Goal: Task Accomplishment & Management: Use online tool/utility

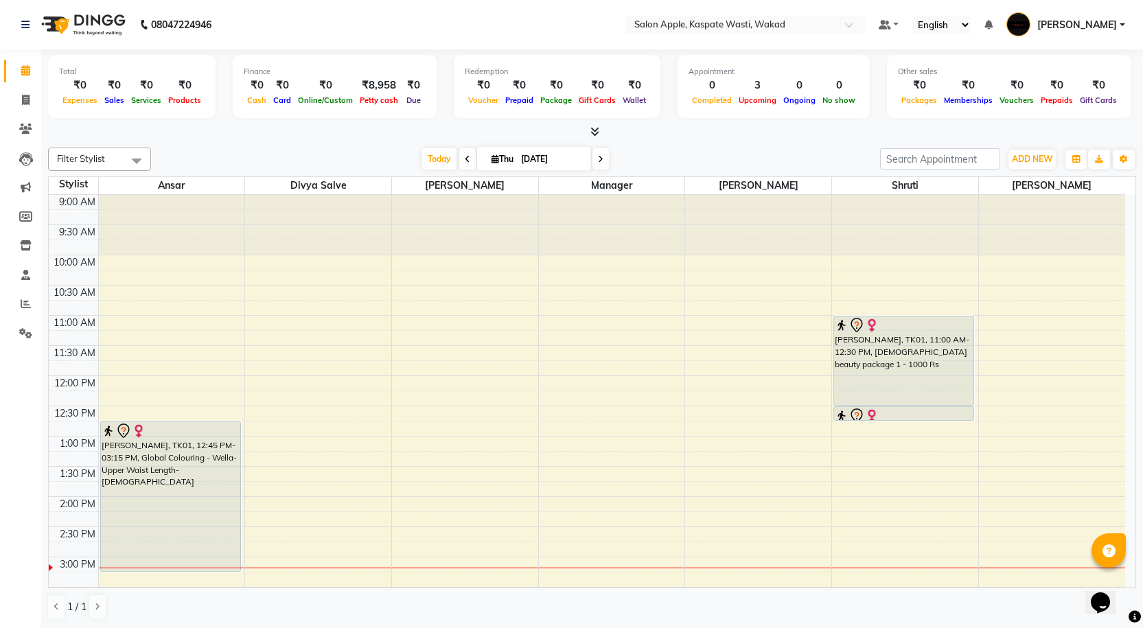
click at [595, 135] on icon at bounding box center [594, 131] width 9 height 10
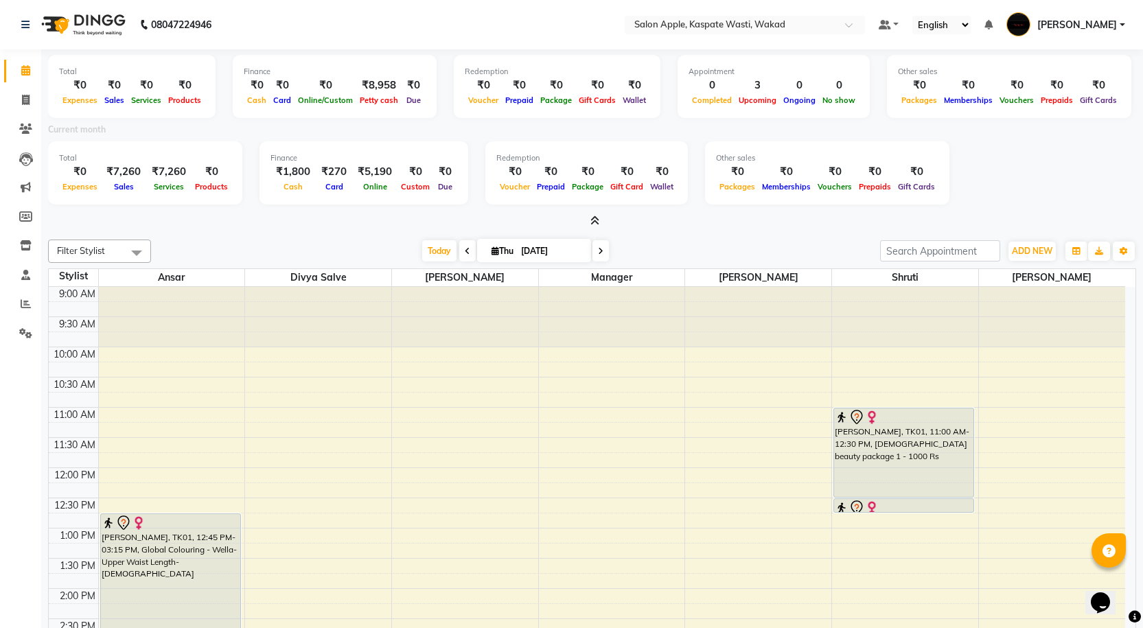
click at [594, 221] on icon at bounding box center [594, 220] width 9 height 10
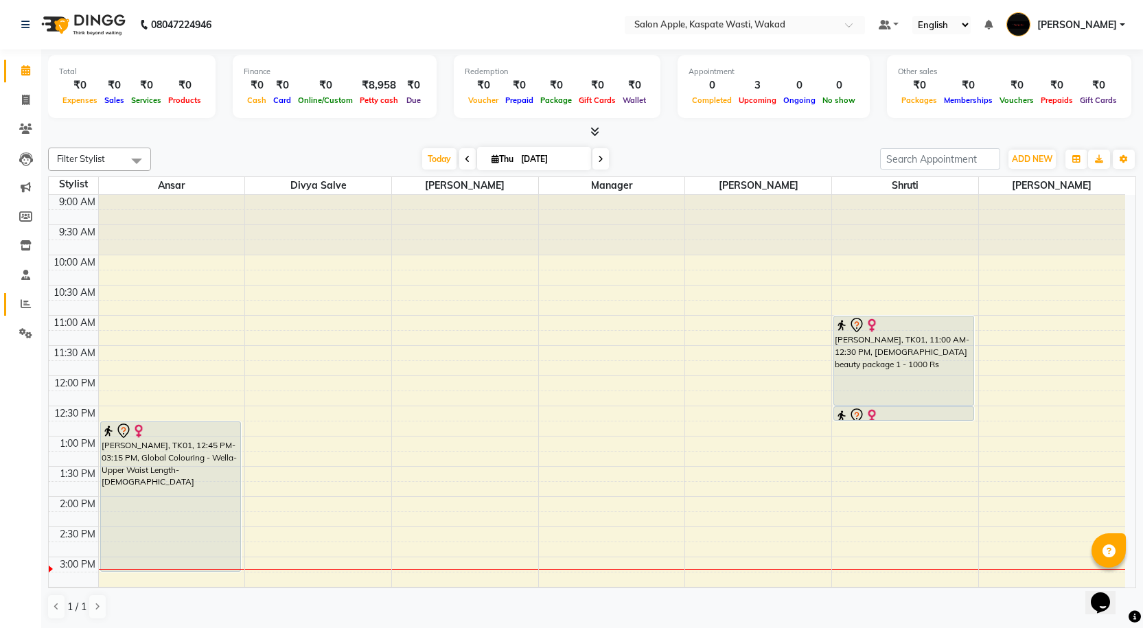
click at [19, 294] on link "Reports" at bounding box center [20, 304] width 33 height 23
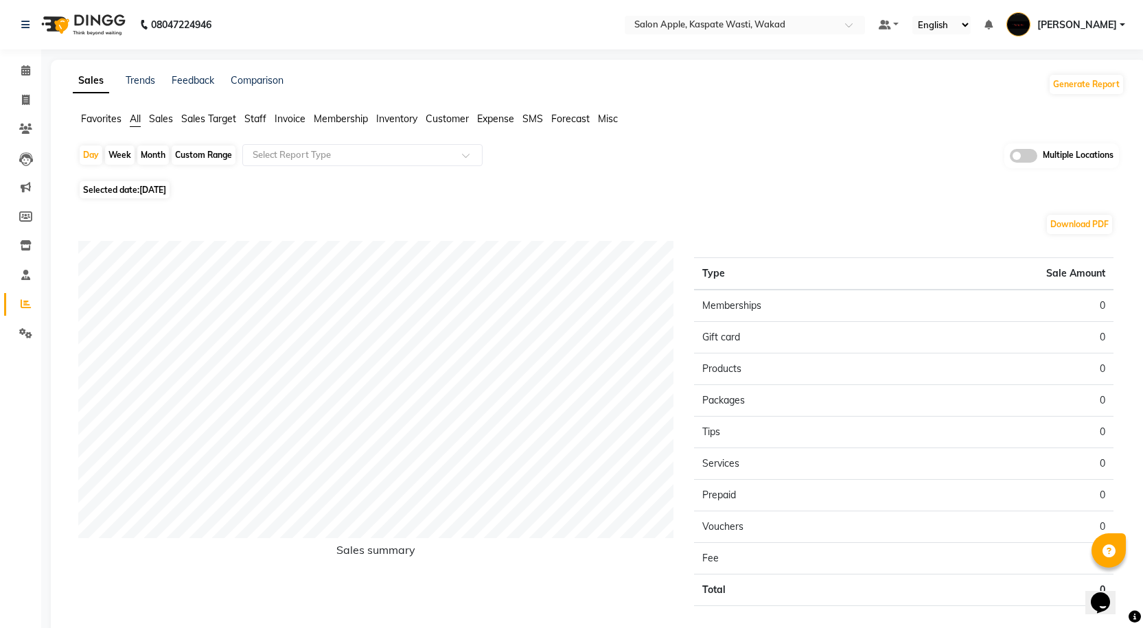
click at [480, 113] on span "Expense" at bounding box center [495, 119] width 37 height 12
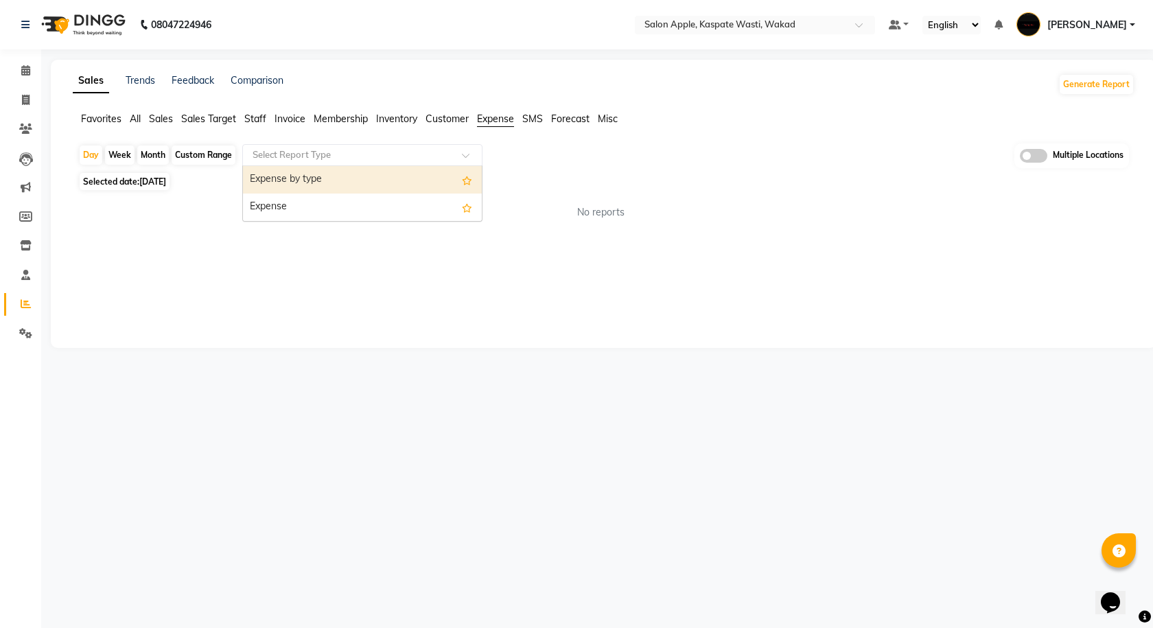
click at [390, 158] on input "text" at bounding box center [349, 155] width 198 height 14
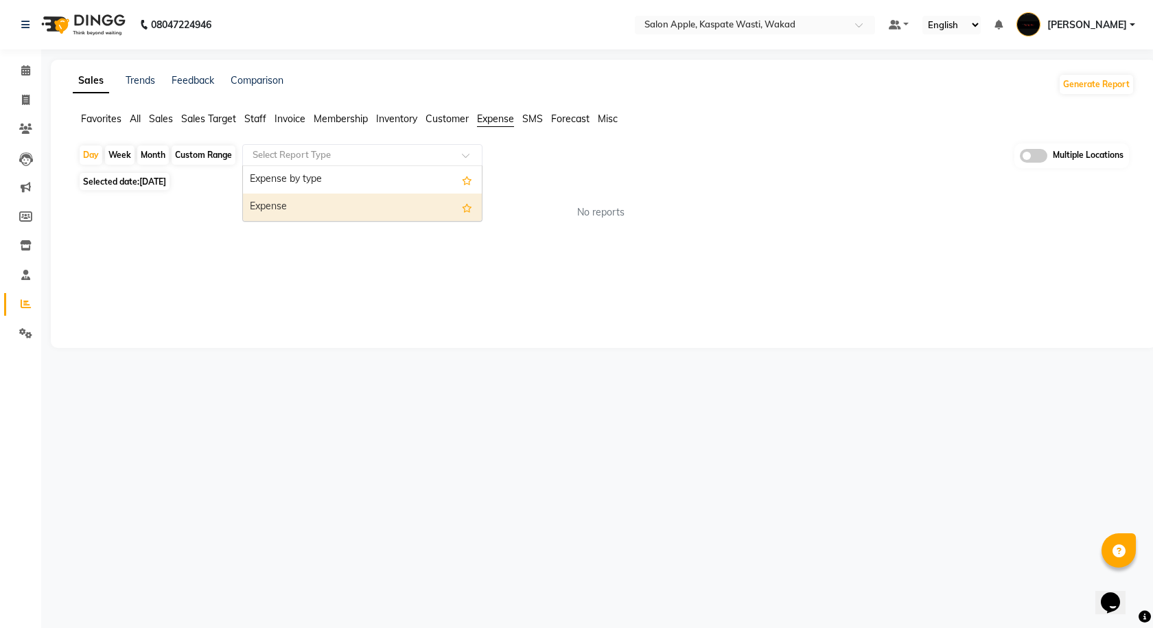
click at [313, 206] on div "Expense" at bounding box center [362, 207] width 239 height 27
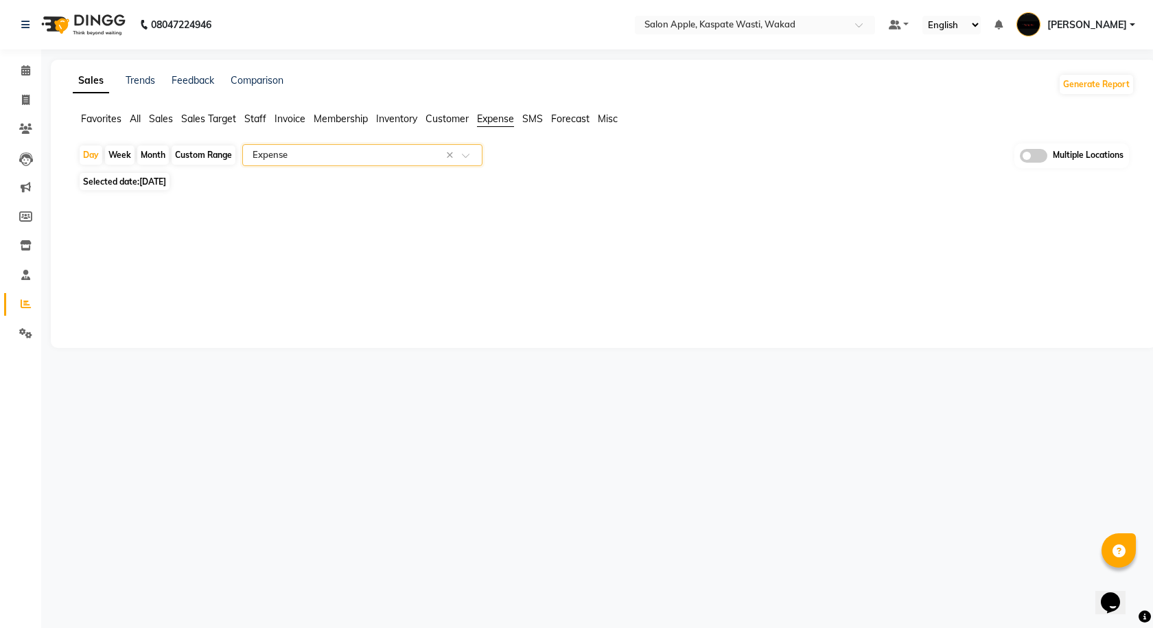
click at [148, 183] on span "[DATE]" at bounding box center [152, 181] width 27 height 10
select select "9"
select select "2025"
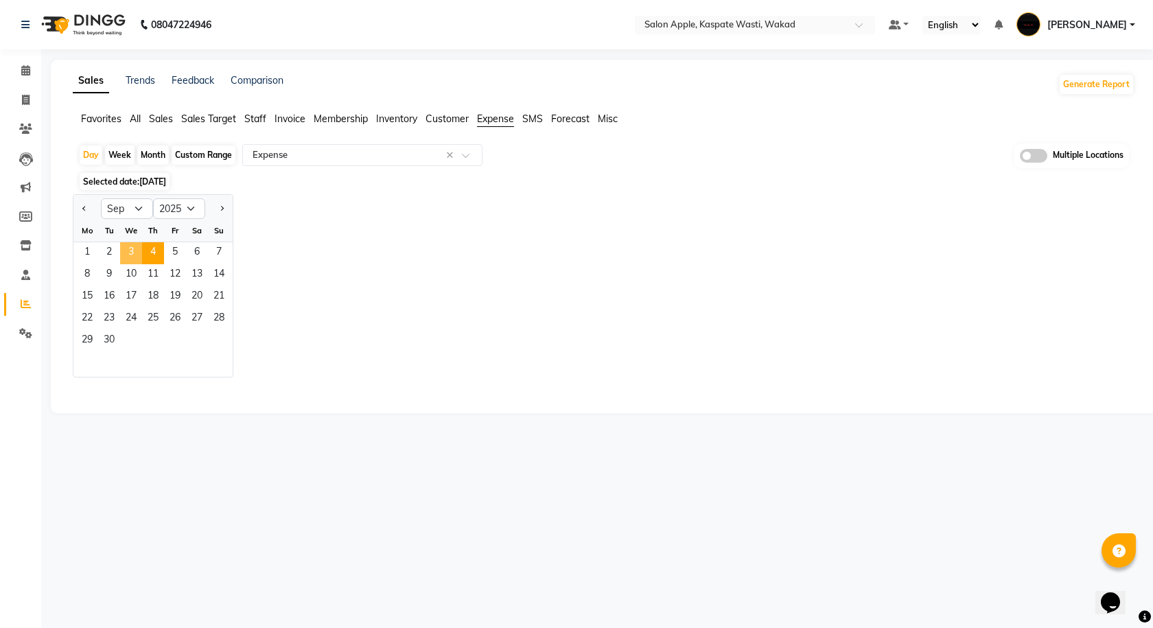
click at [137, 247] on span "3" at bounding box center [131, 253] width 22 height 22
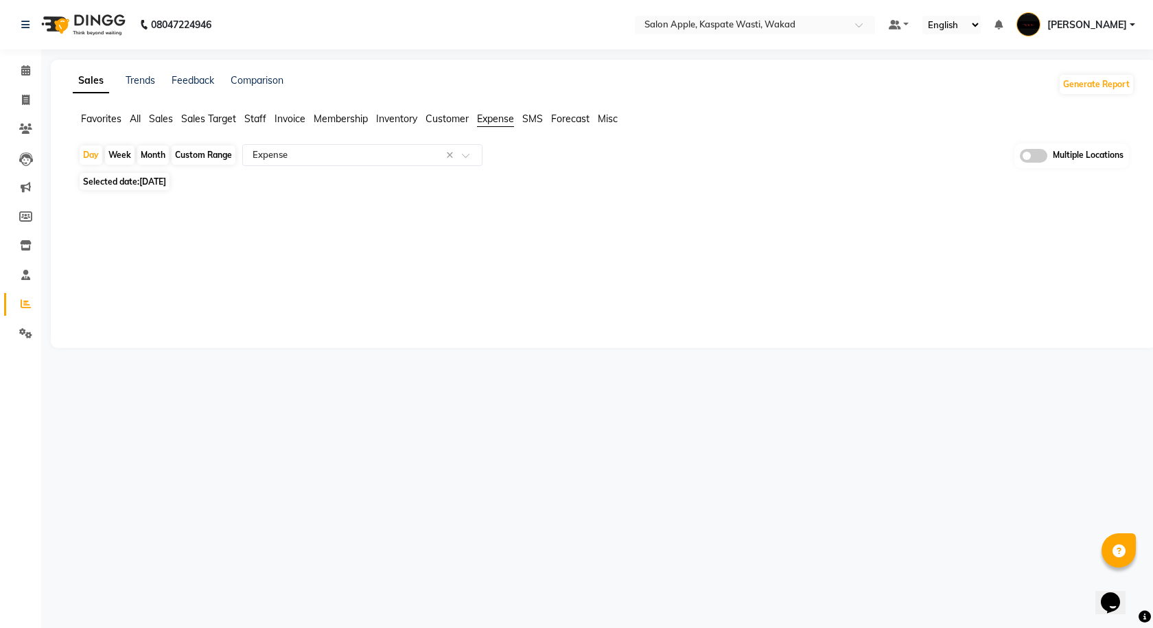
click at [148, 182] on span "[DATE]" at bounding box center [152, 181] width 27 height 10
select select "9"
select select "2025"
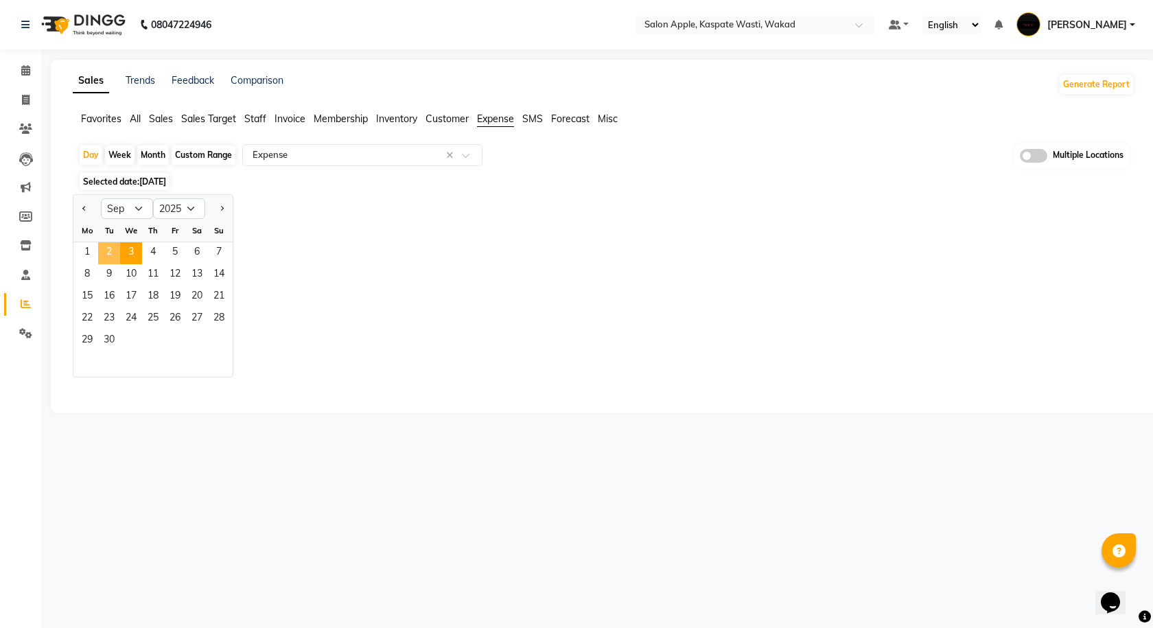
click at [110, 255] on span "2" at bounding box center [109, 253] width 22 height 22
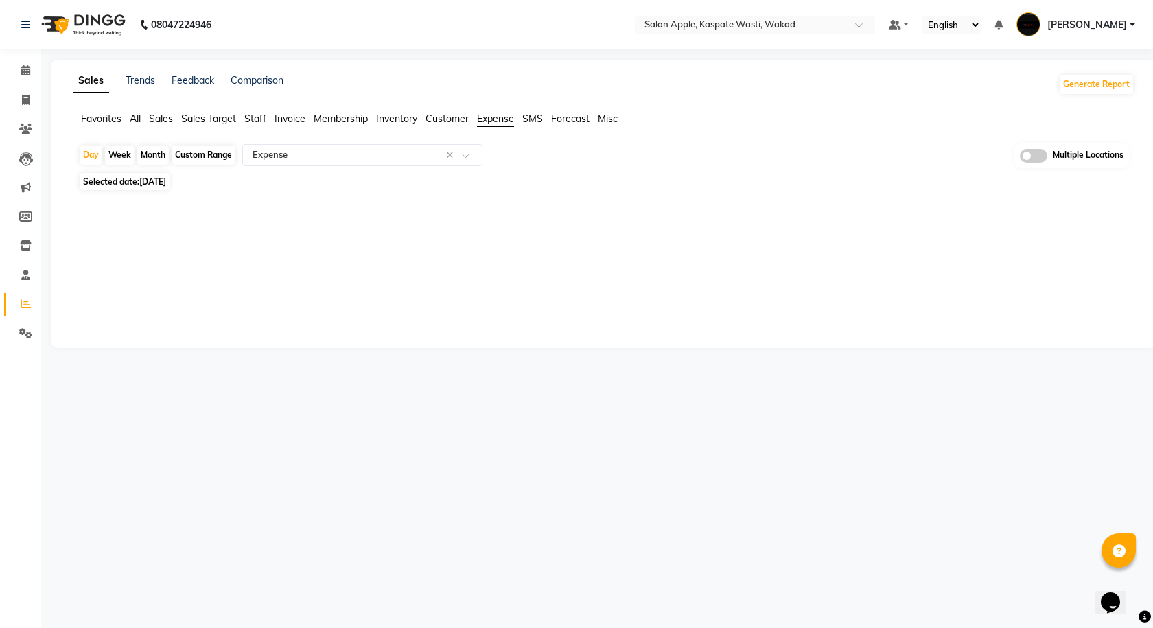
click at [132, 180] on span "Selected date: [DATE]" at bounding box center [125, 181] width 90 height 17
select select "9"
select select "2025"
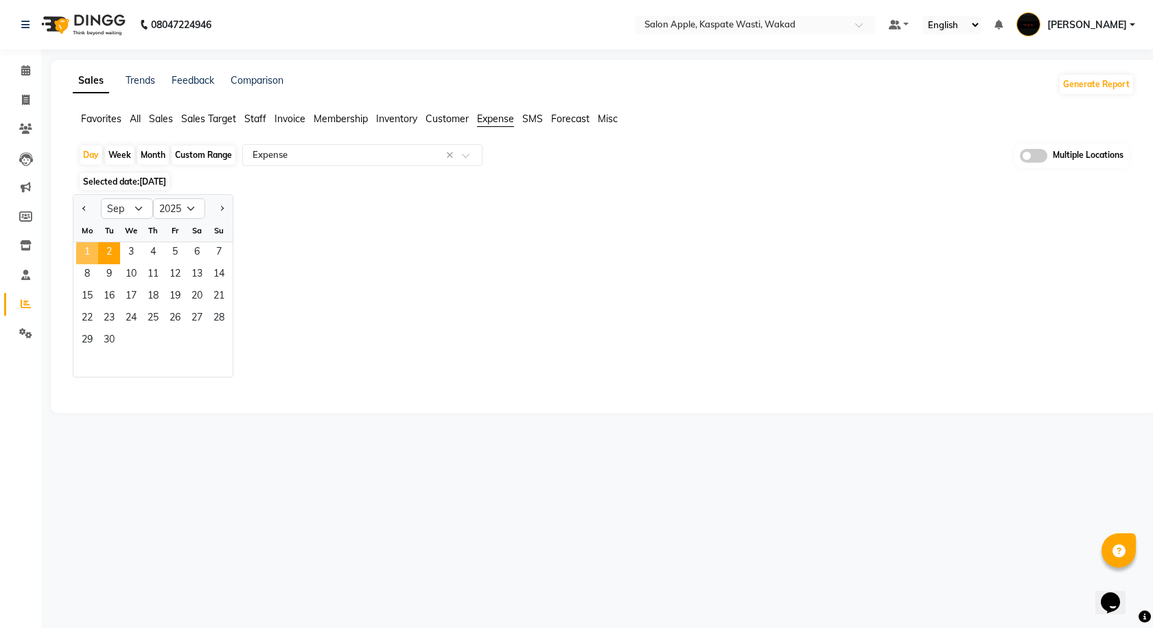
click at [80, 251] on span "1" at bounding box center [87, 253] width 22 height 22
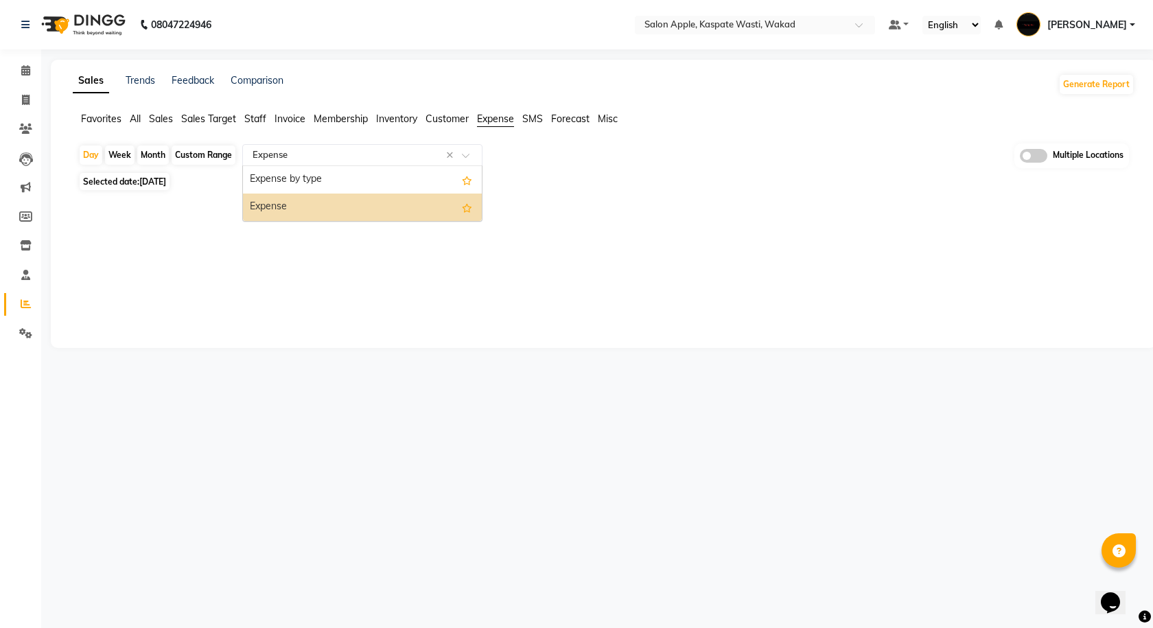
click at [336, 148] on input "text" at bounding box center [349, 155] width 198 height 14
click at [166, 182] on span "[DATE]" at bounding box center [152, 181] width 27 height 10
select select "9"
select select "2025"
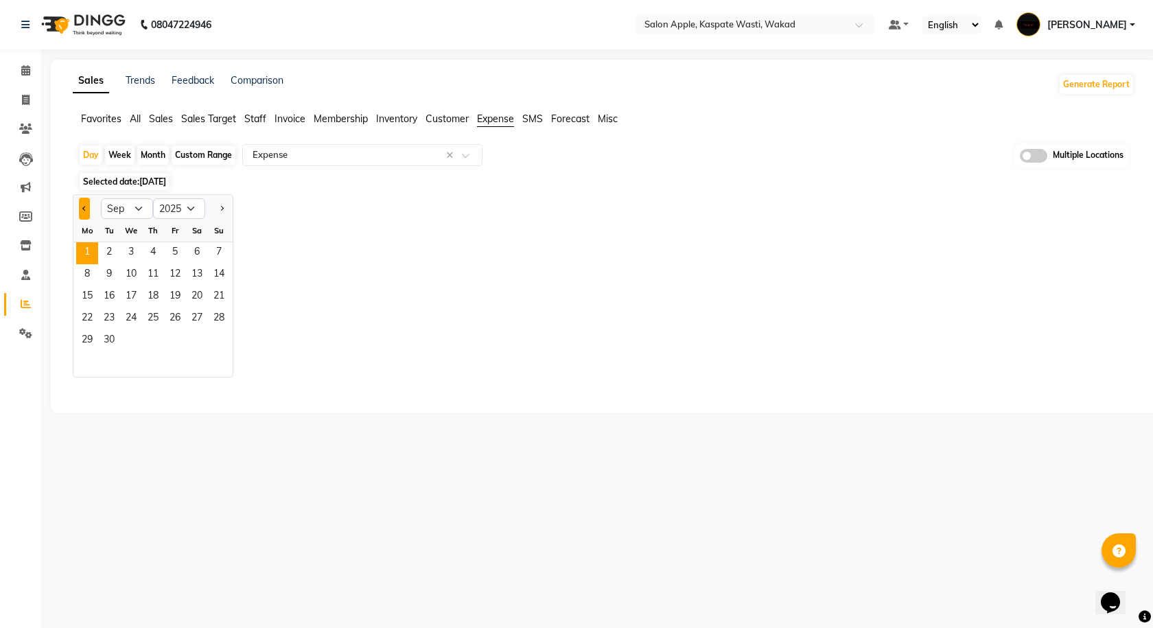
click at [87, 207] on button "Previous month" at bounding box center [84, 209] width 11 height 22
select select "8"
click at [145, 271] on span "7" at bounding box center [153, 275] width 22 height 22
select select "full_report"
select select "csv"
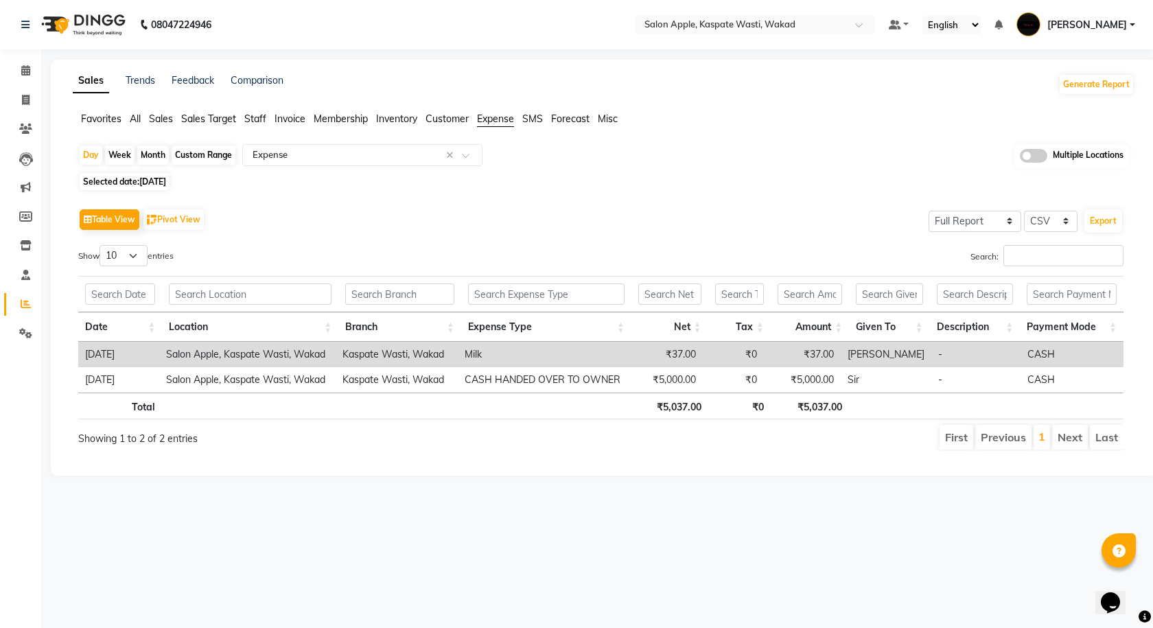
click at [132, 180] on span "Selected date: [DATE]" at bounding box center [125, 181] width 90 height 17
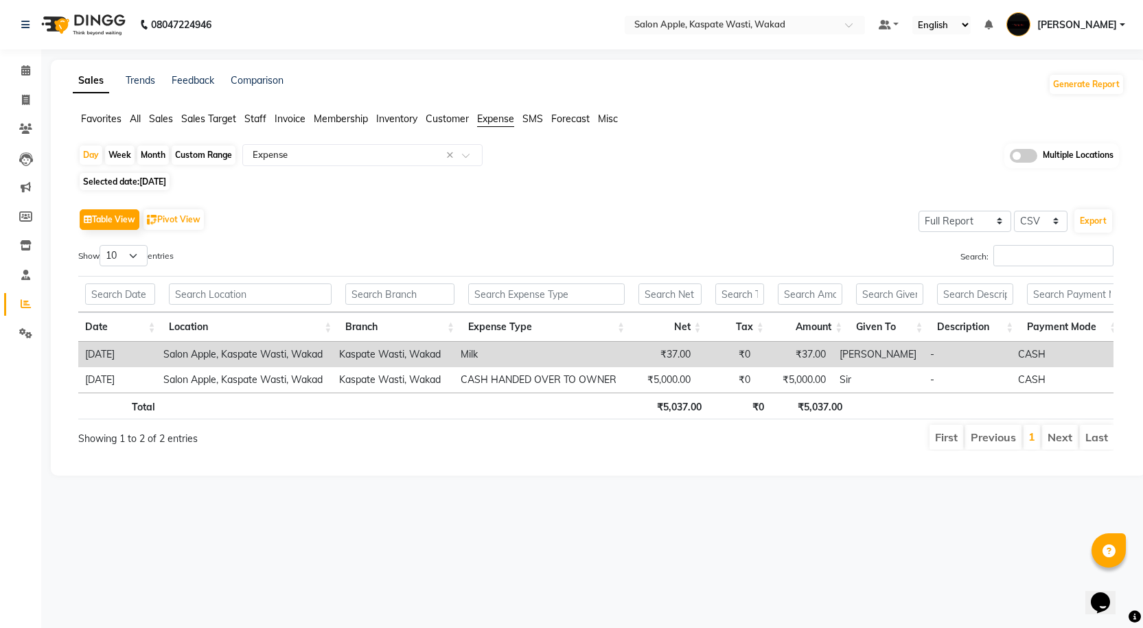
select select "8"
select select "2025"
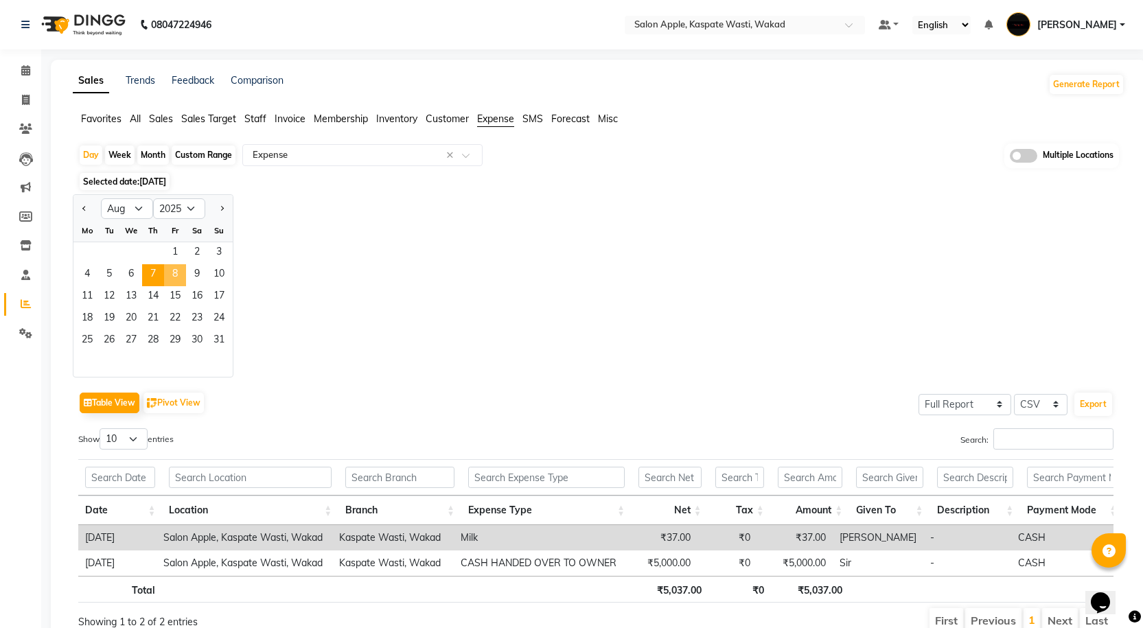
click at [168, 268] on span "8" at bounding box center [175, 275] width 22 height 22
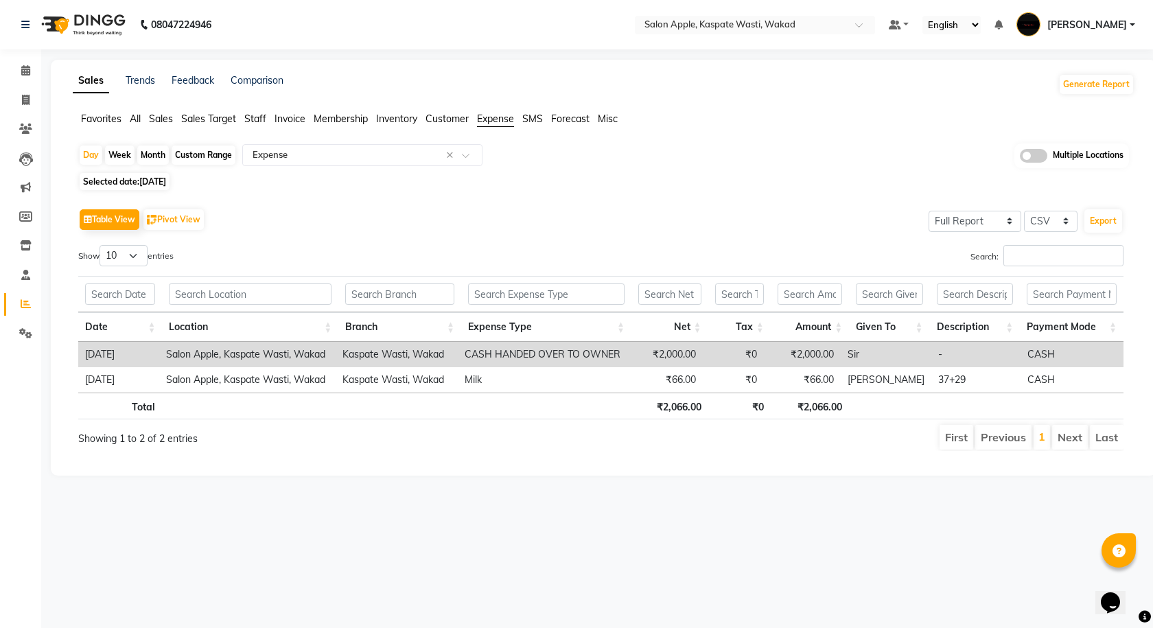
click at [162, 182] on span "[DATE]" at bounding box center [152, 181] width 27 height 10
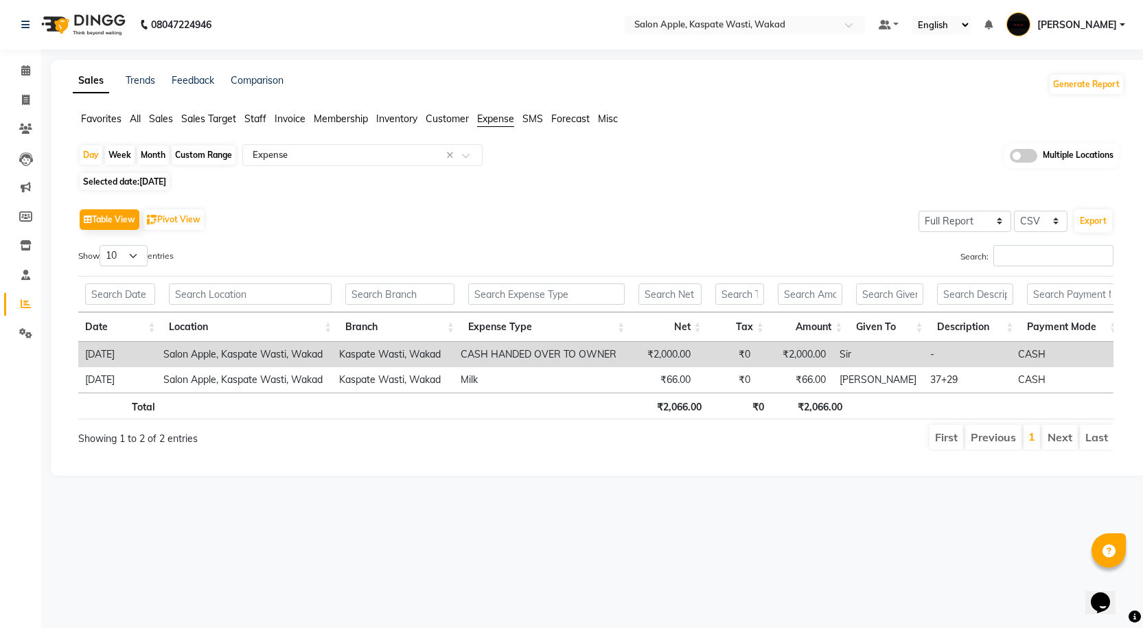
select select "8"
select select "2025"
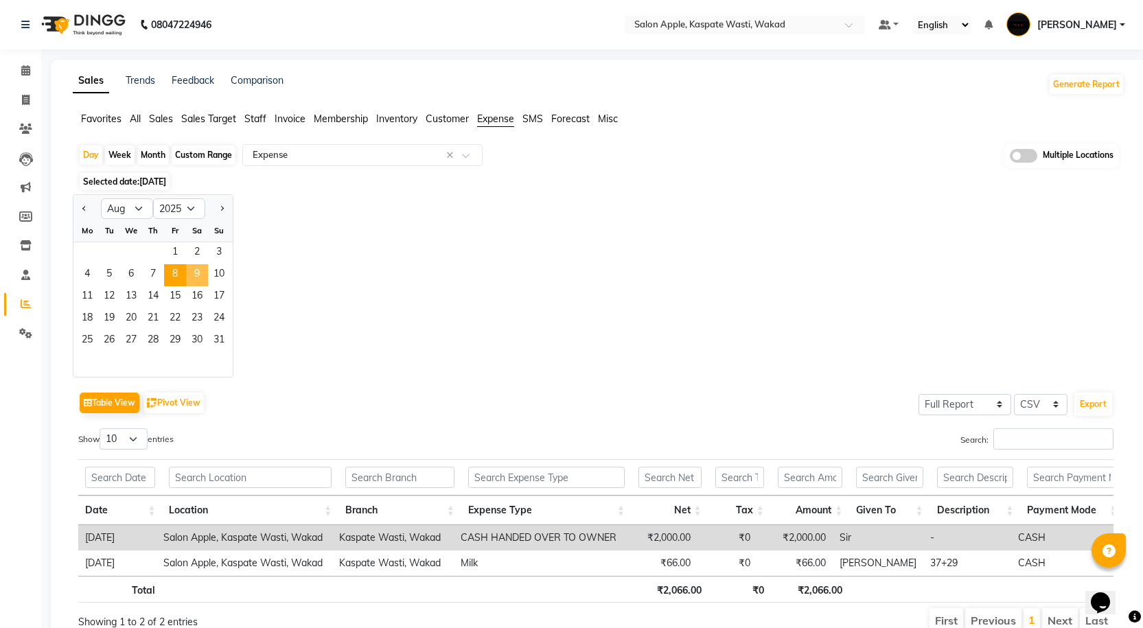
click at [194, 266] on span "9" at bounding box center [197, 275] width 22 height 22
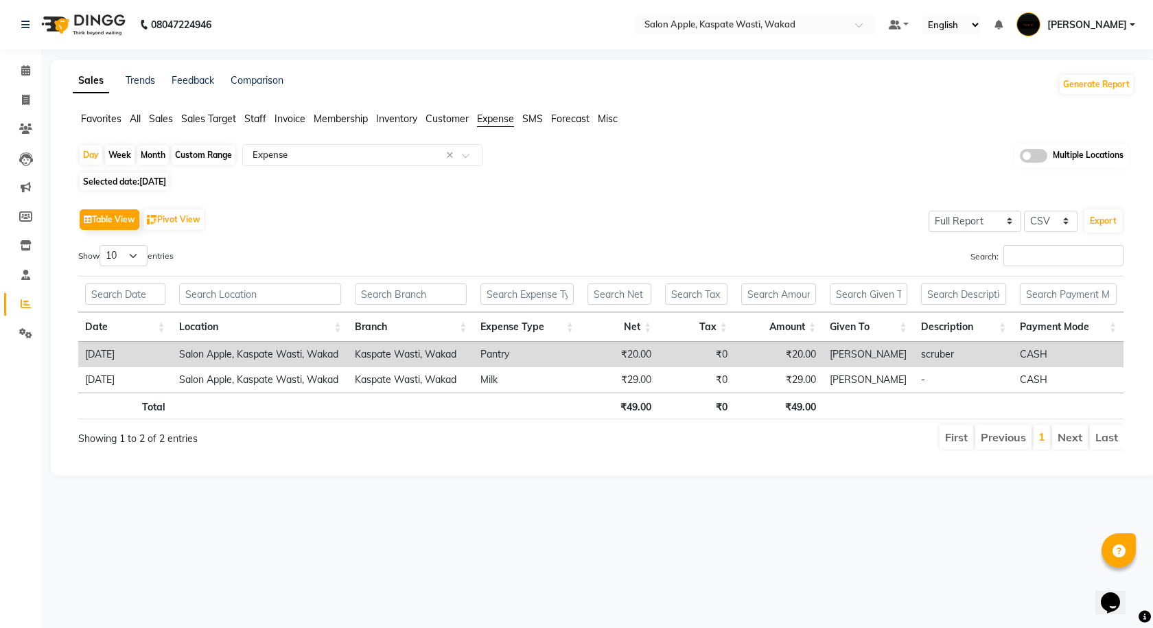
click at [163, 183] on span "[DATE]" at bounding box center [152, 181] width 27 height 10
select select "8"
select select "2025"
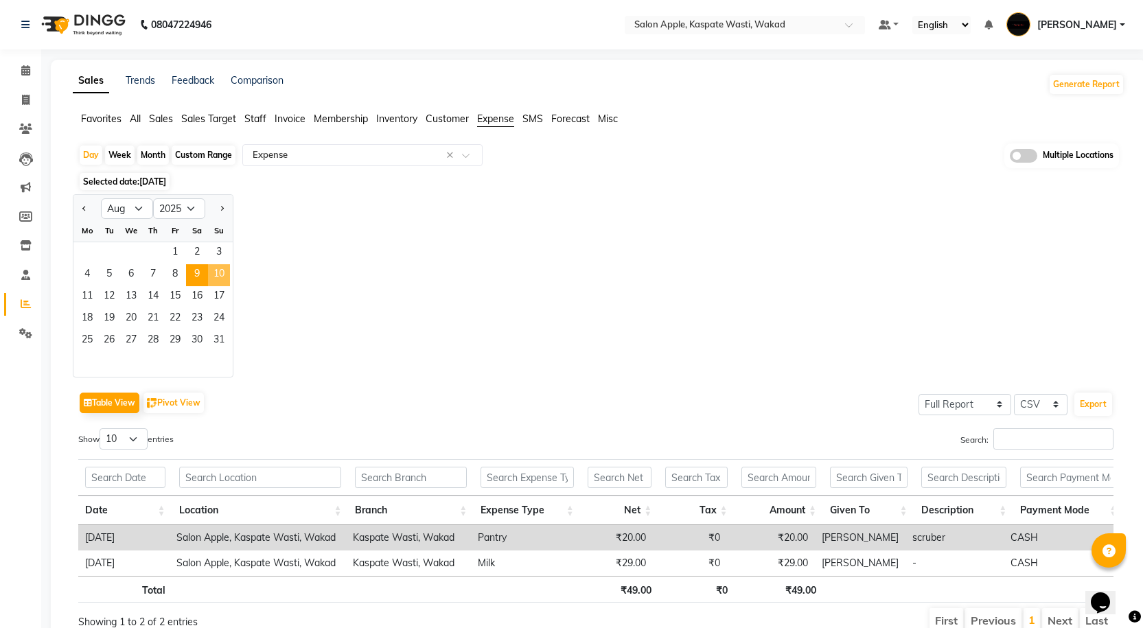
click at [220, 274] on span "10" at bounding box center [219, 275] width 22 height 22
